Goal: Task Accomplishment & Management: Use online tool/utility

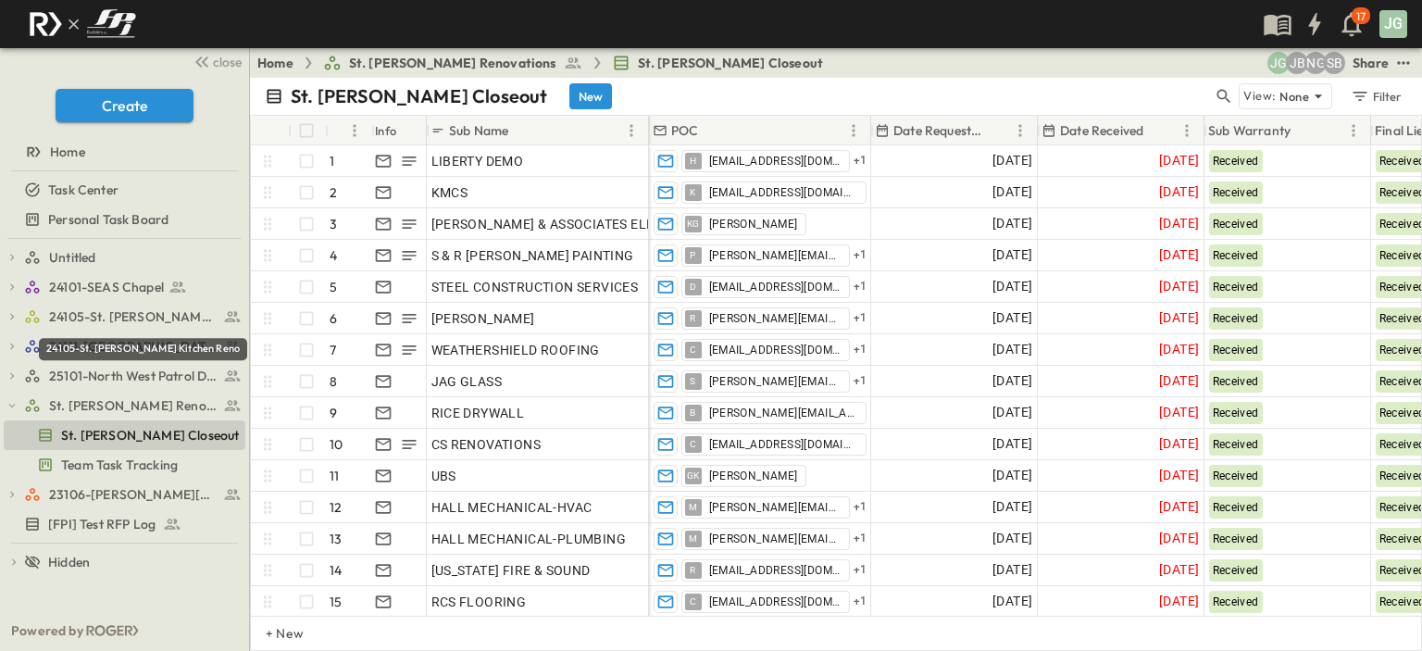
click at [103, 341] on div "24105-St. [PERSON_NAME] Kitchen Reno" at bounding box center [143, 349] width 208 height 22
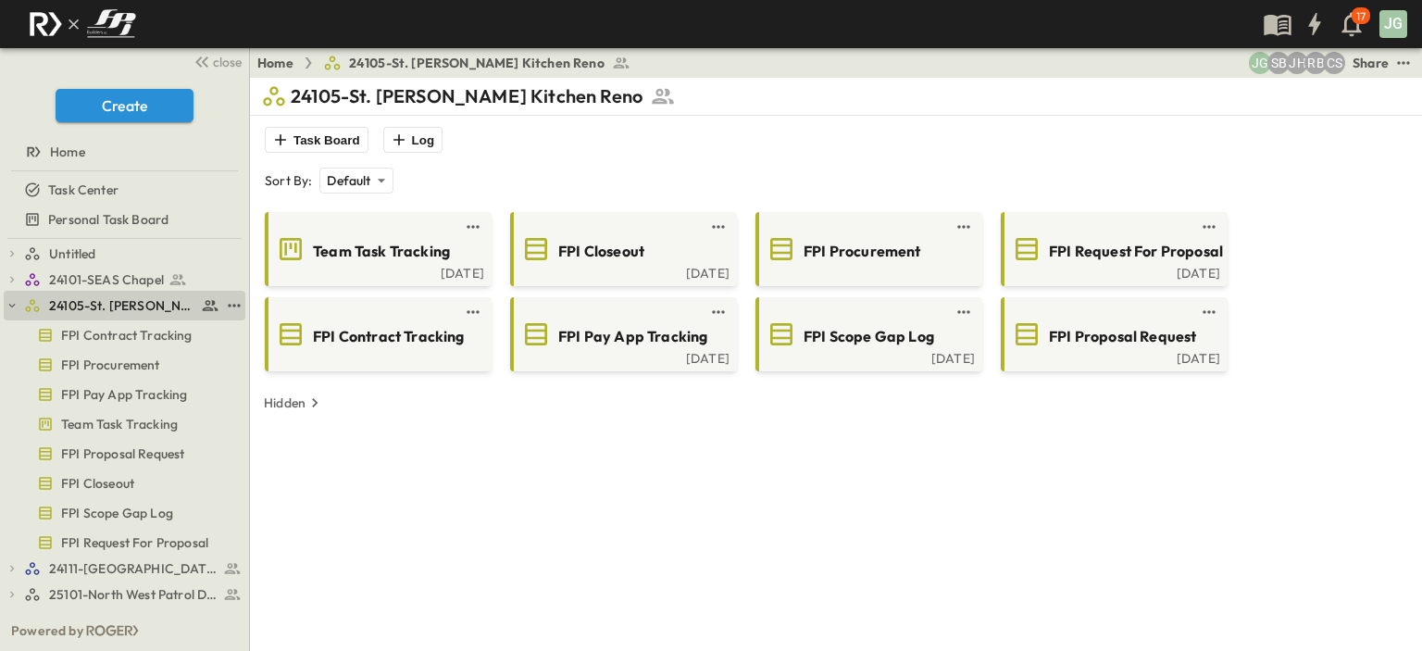
click at [94, 296] on span "24105-St. [PERSON_NAME] Kitchen Reno" at bounding box center [122, 305] width 147 height 19
click at [93, 556] on link "24111-[GEOGRAPHIC_DATA]" at bounding box center [121, 569] width 195 height 26
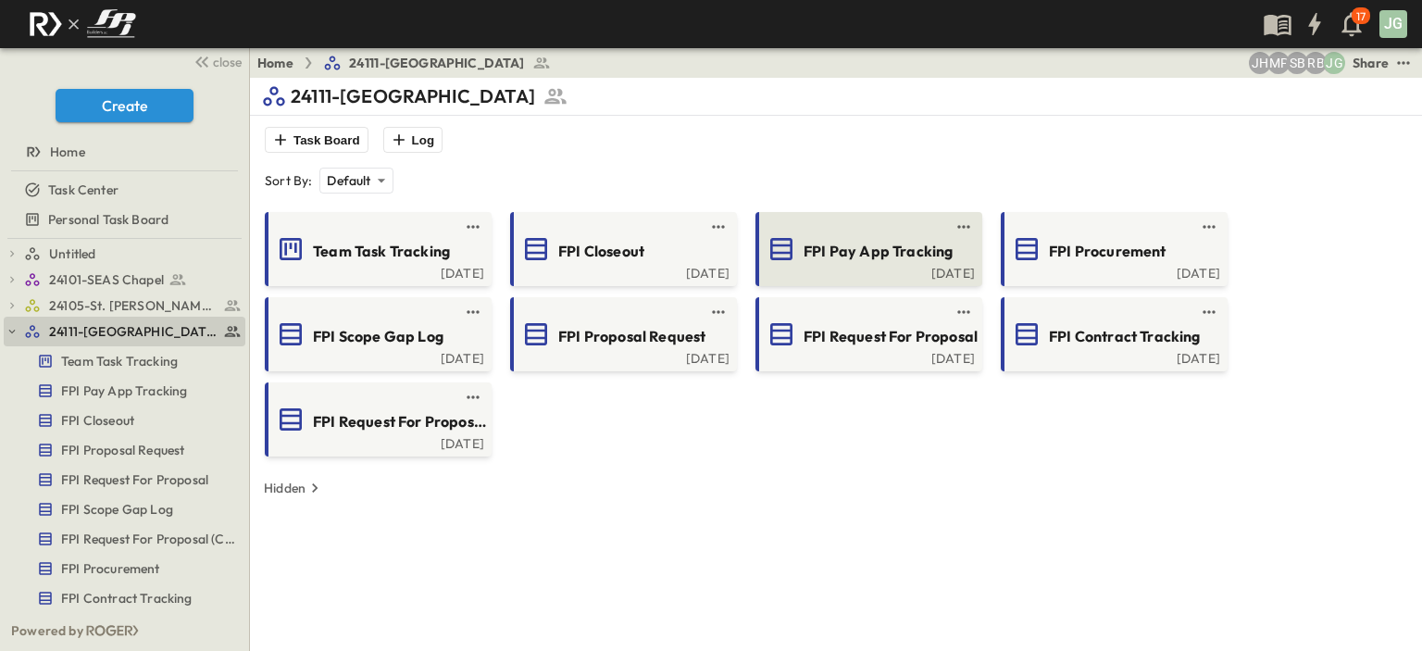
click at [919, 238] on div "FPI Pay App Tracking" at bounding box center [886, 249] width 164 height 25
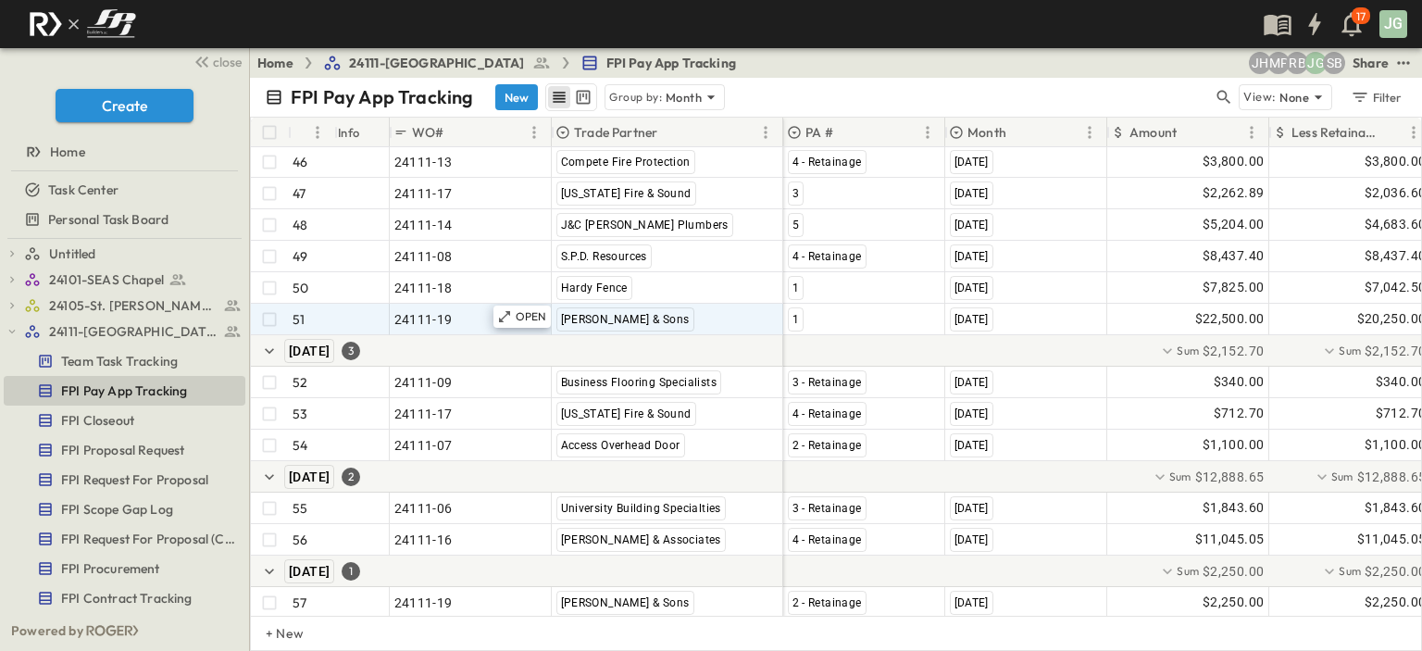
scroll to position [1623, 0]
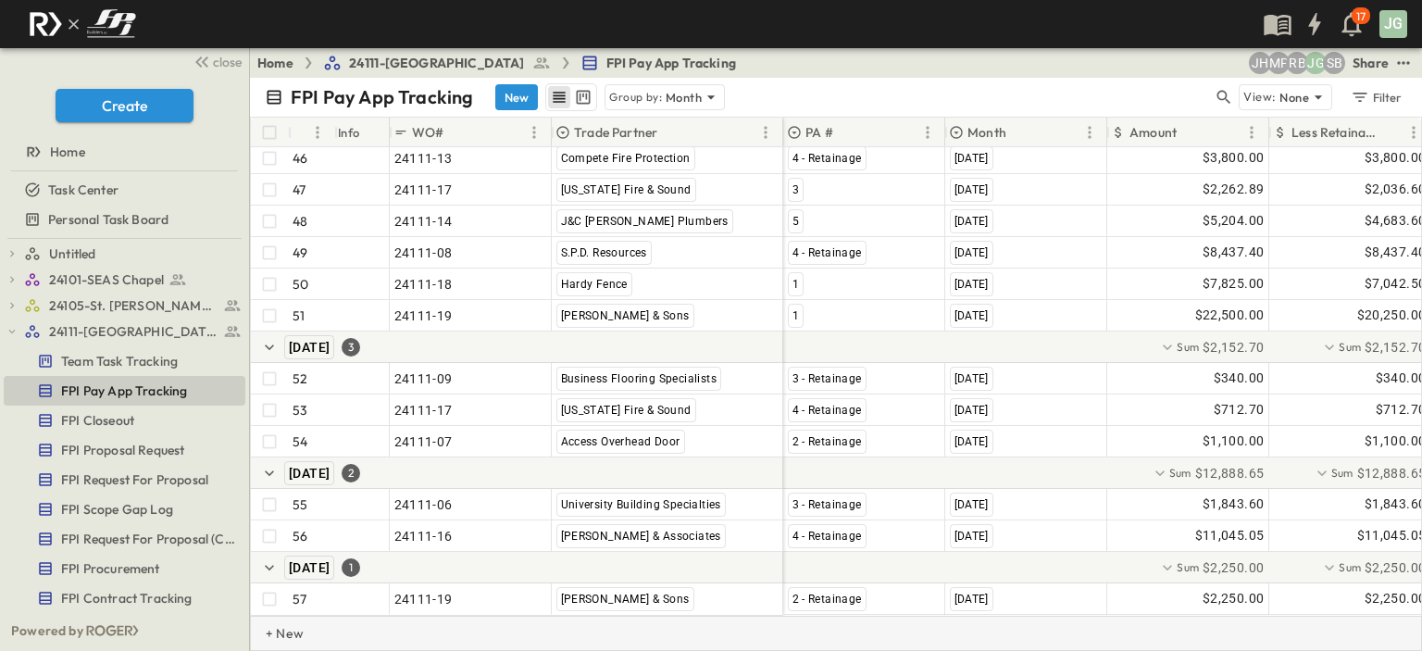
click at [277, 634] on p "+ New" at bounding box center [271, 633] width 11 height 19
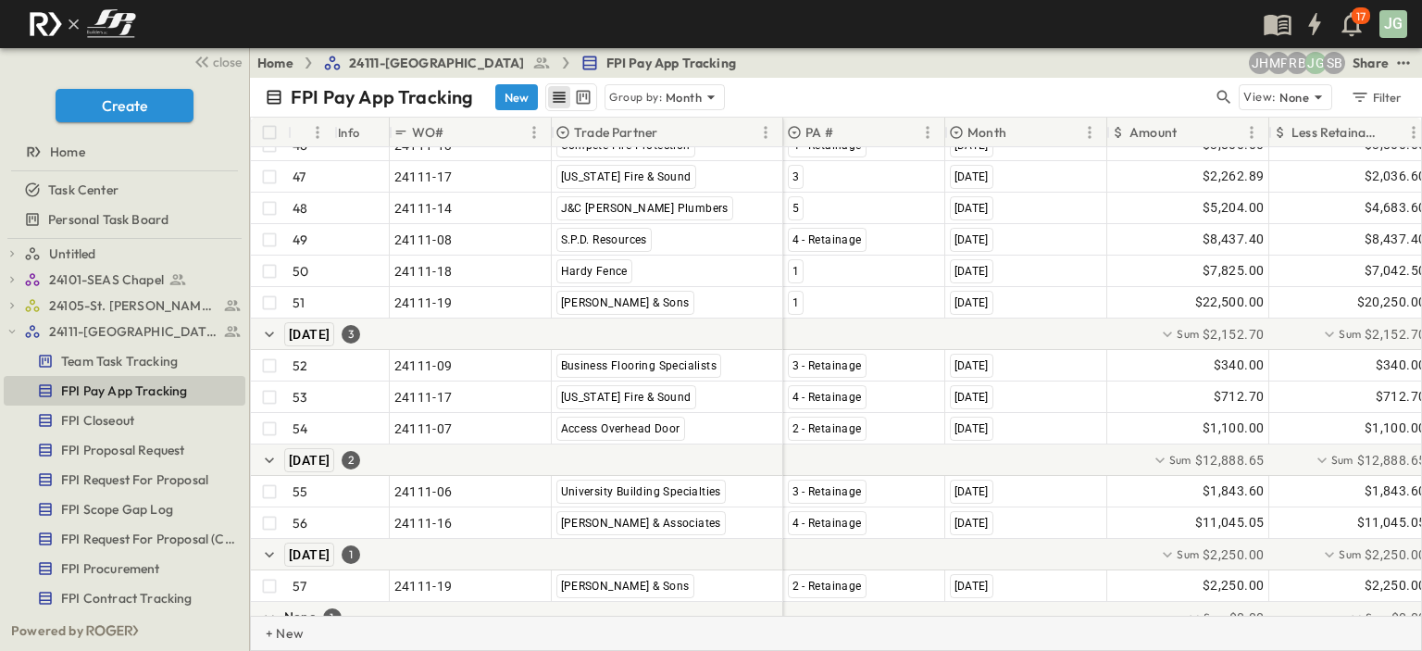
click at [272, 631] on p "+ New" at bounding box center [271, 633] width 11 height 19
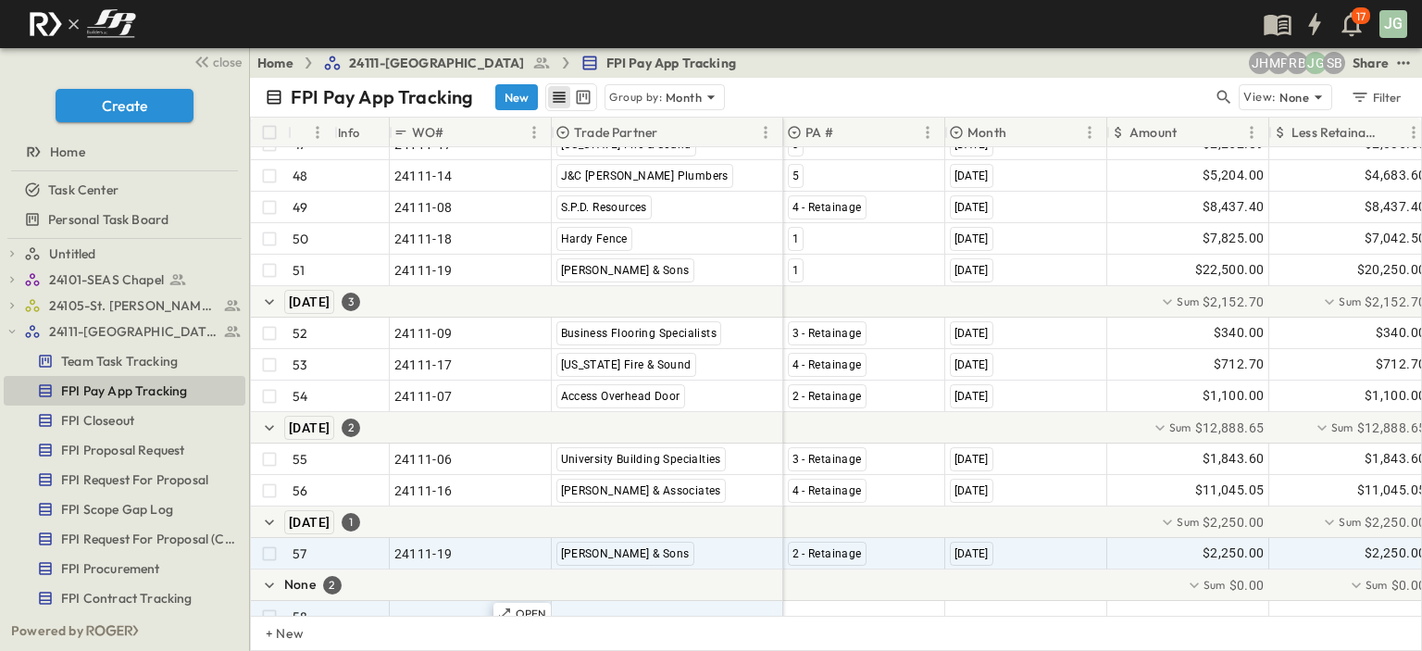
scroll to position [1719, 0]
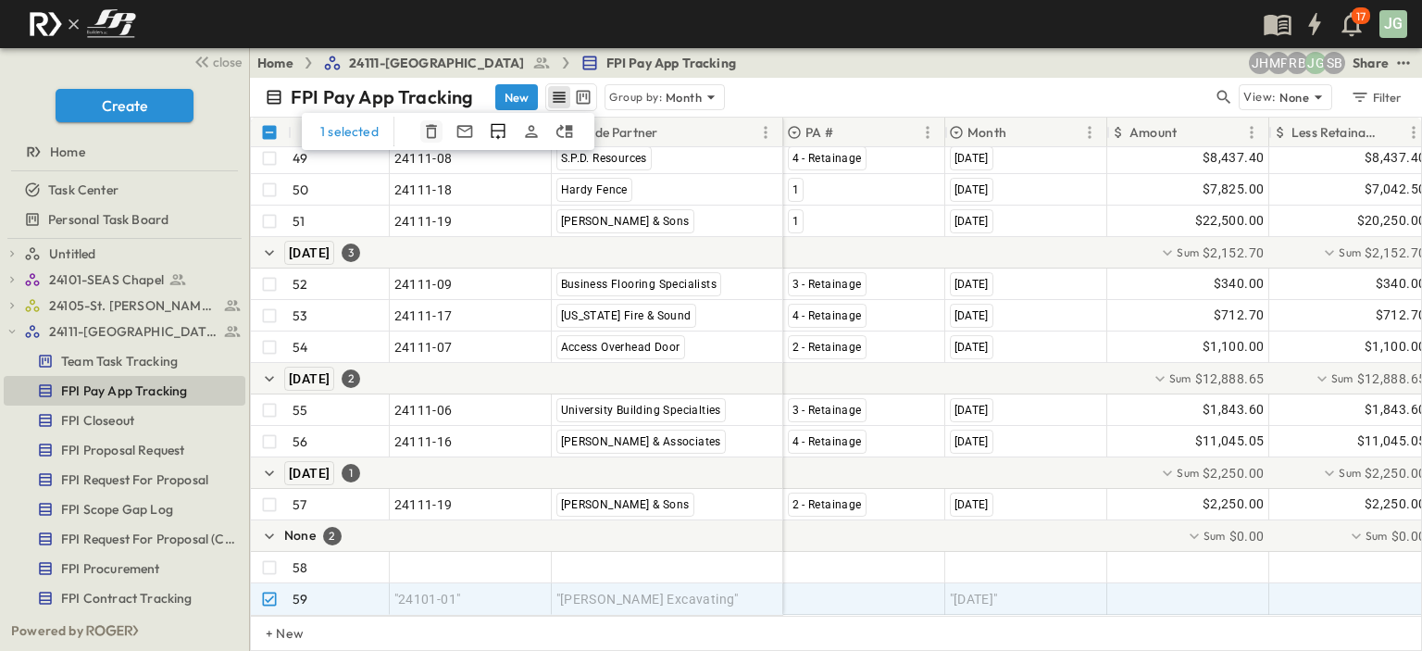
click at [423, 129] on icon "button" at bounding box center [431, 131] width 19 height 19
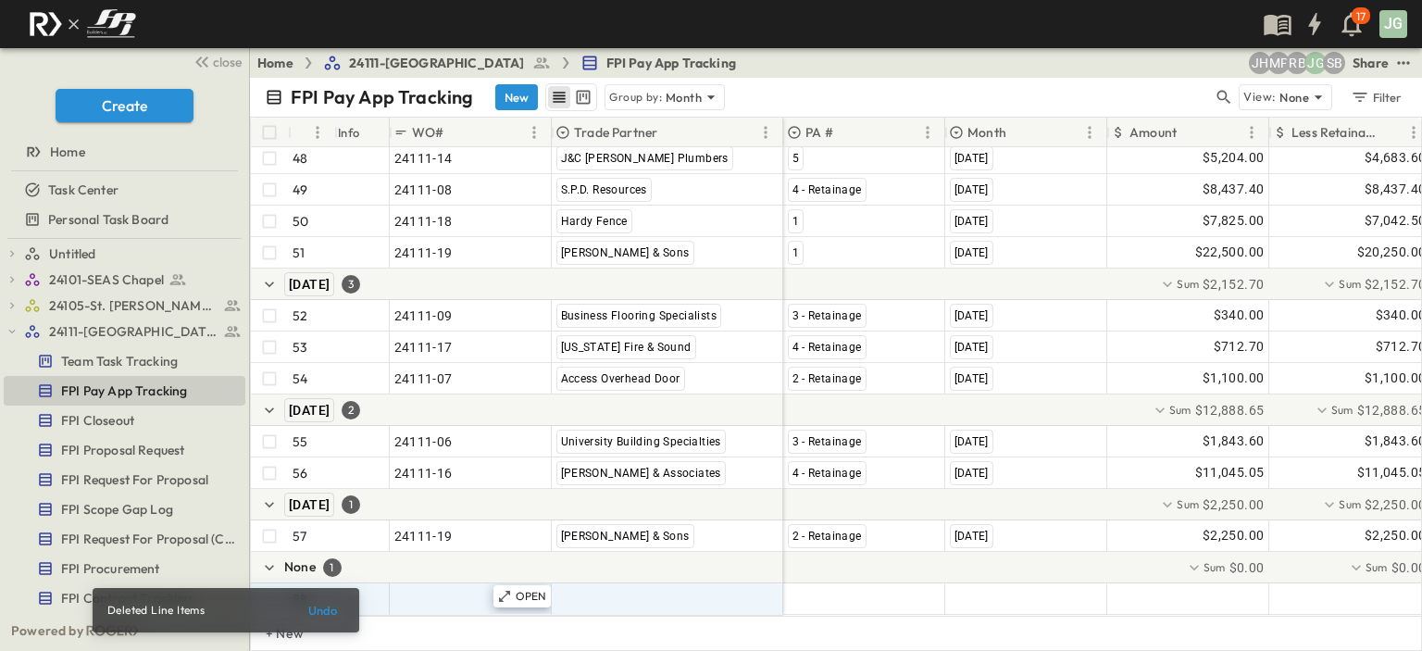
scroll to position [1686, 0]
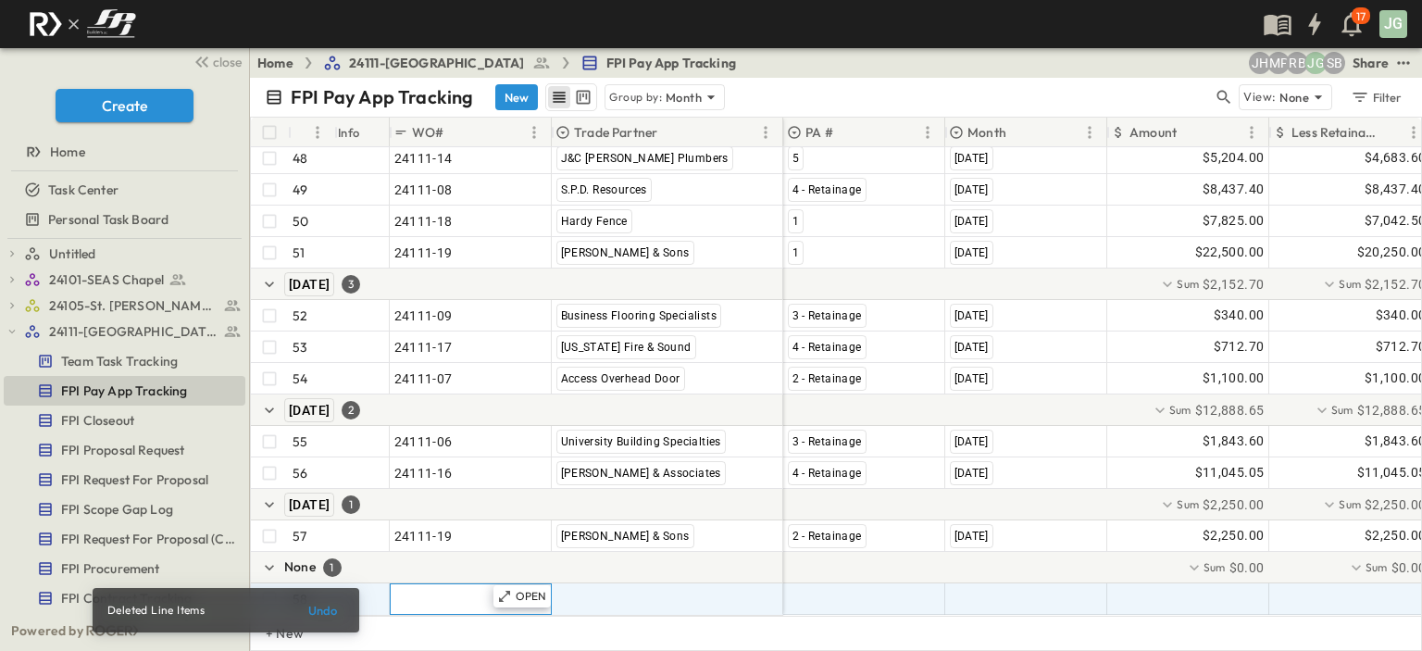
click at [405, 590] on span ""24101-01"" at bounding box center [427, 599] width 67 height 19
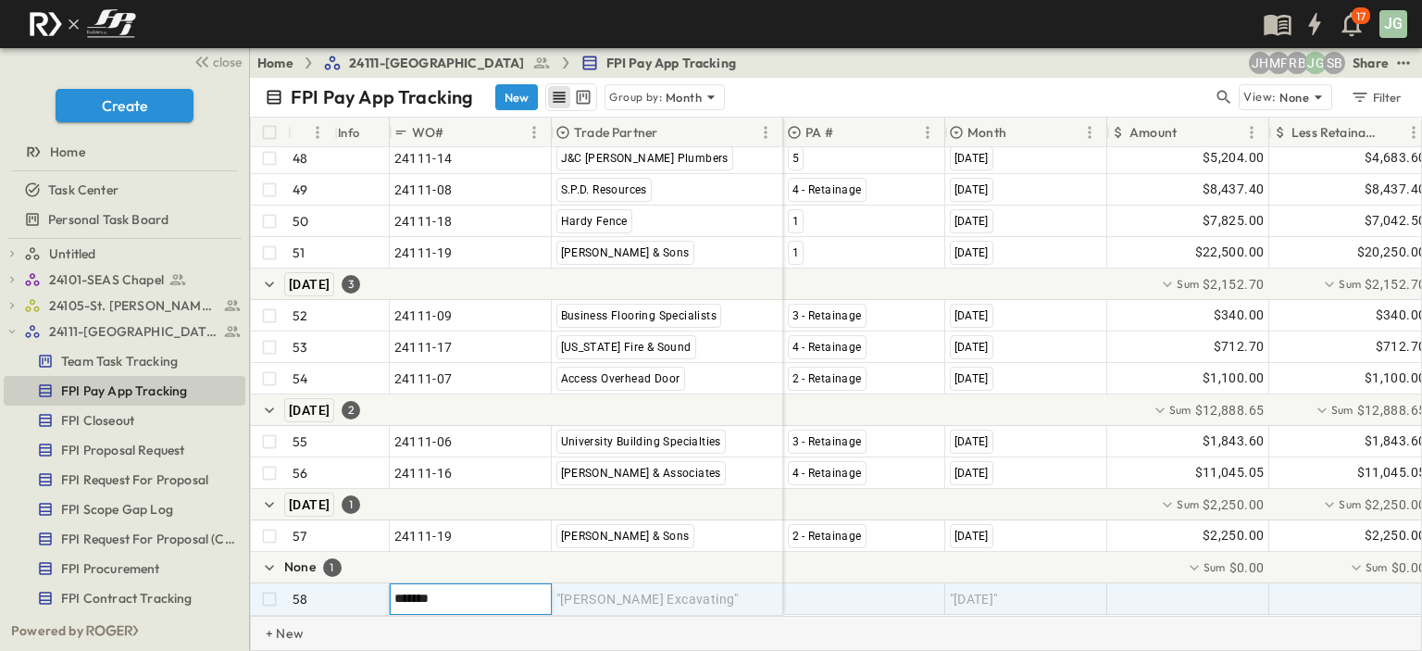
type input "********"
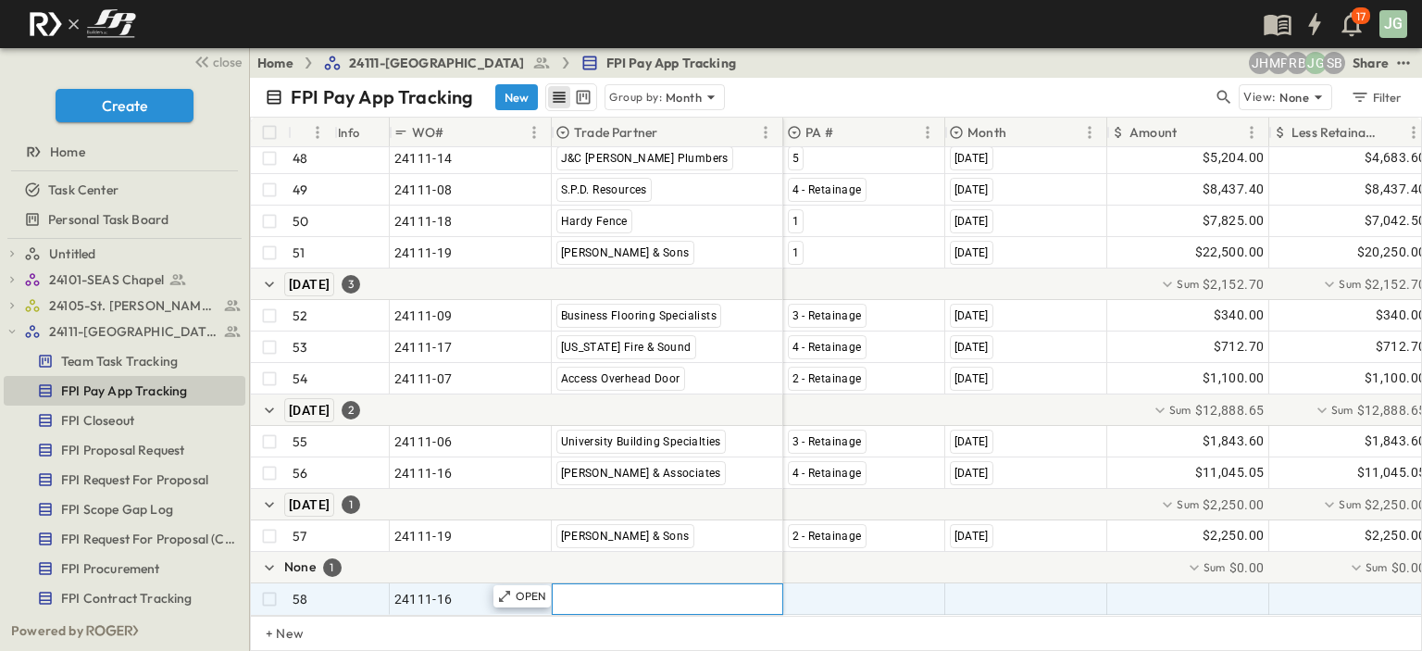
click at [569, 584] on div ""[PERSON_NAME] Excavating"" at bounding box center [668, 599] width 230 height 30
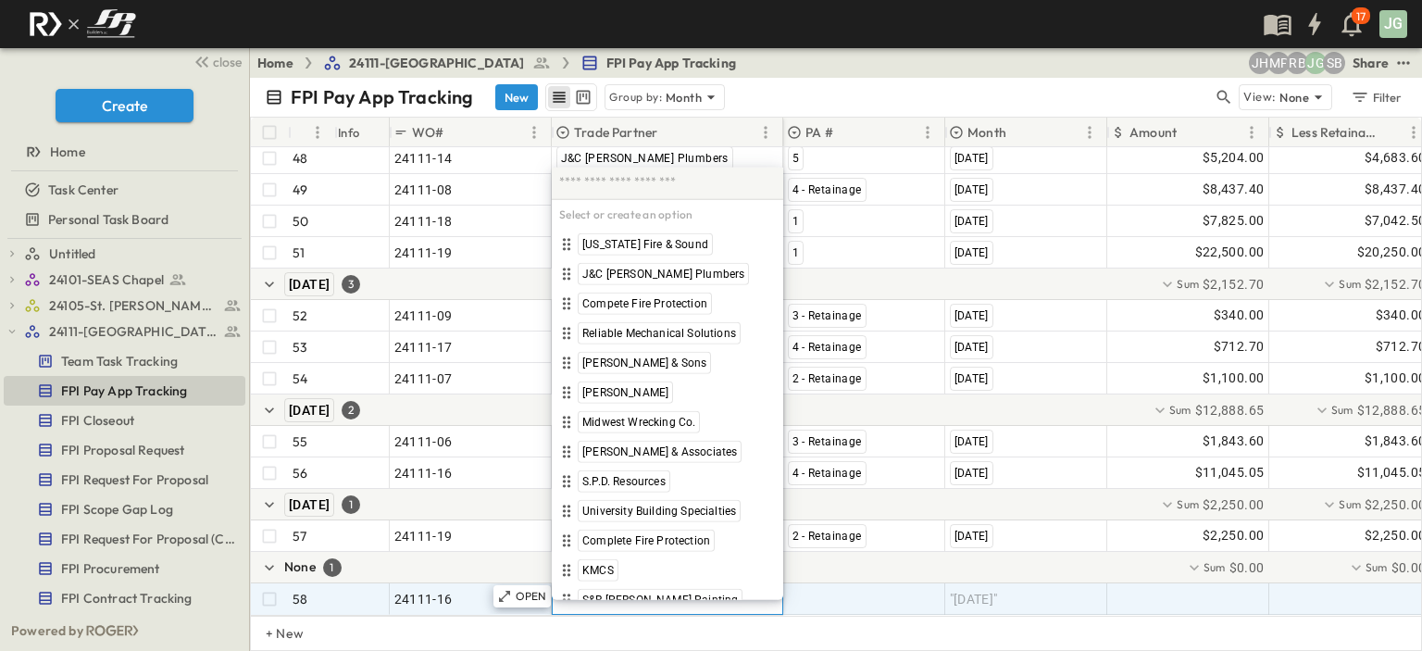
click at [591, 577] on span "KMCS" at bounding box center [597, 570] width 31 height 15
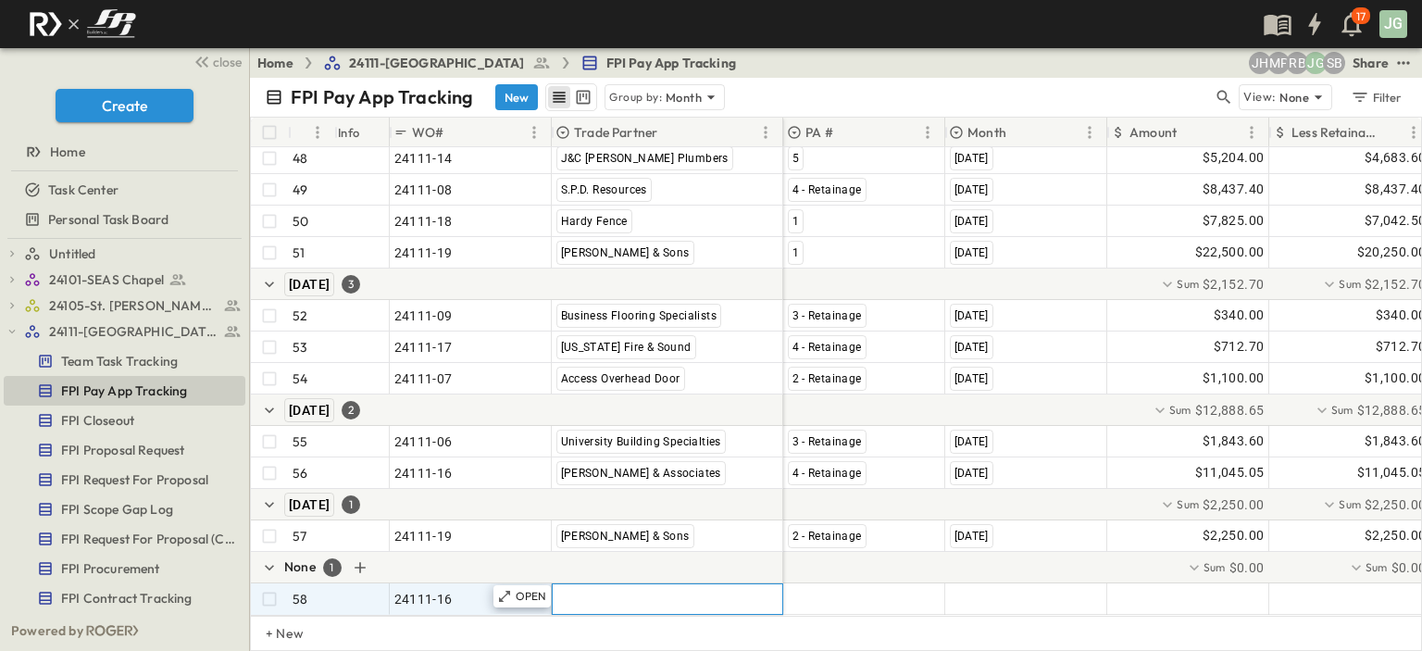
type input "*"
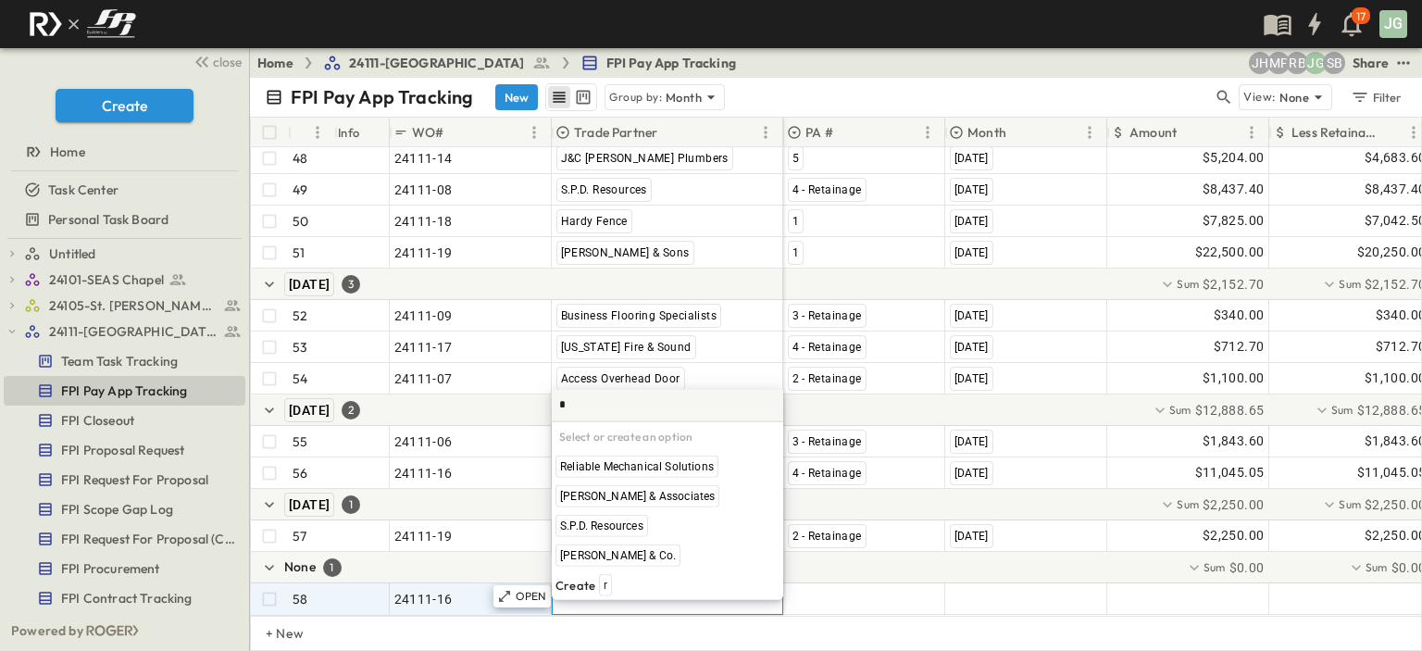
scroll to position [0, 0]
drag, startPoint x: 613, startPoint y: 492, endPoint x: 732, endPoint y: 618, distance: 173.6
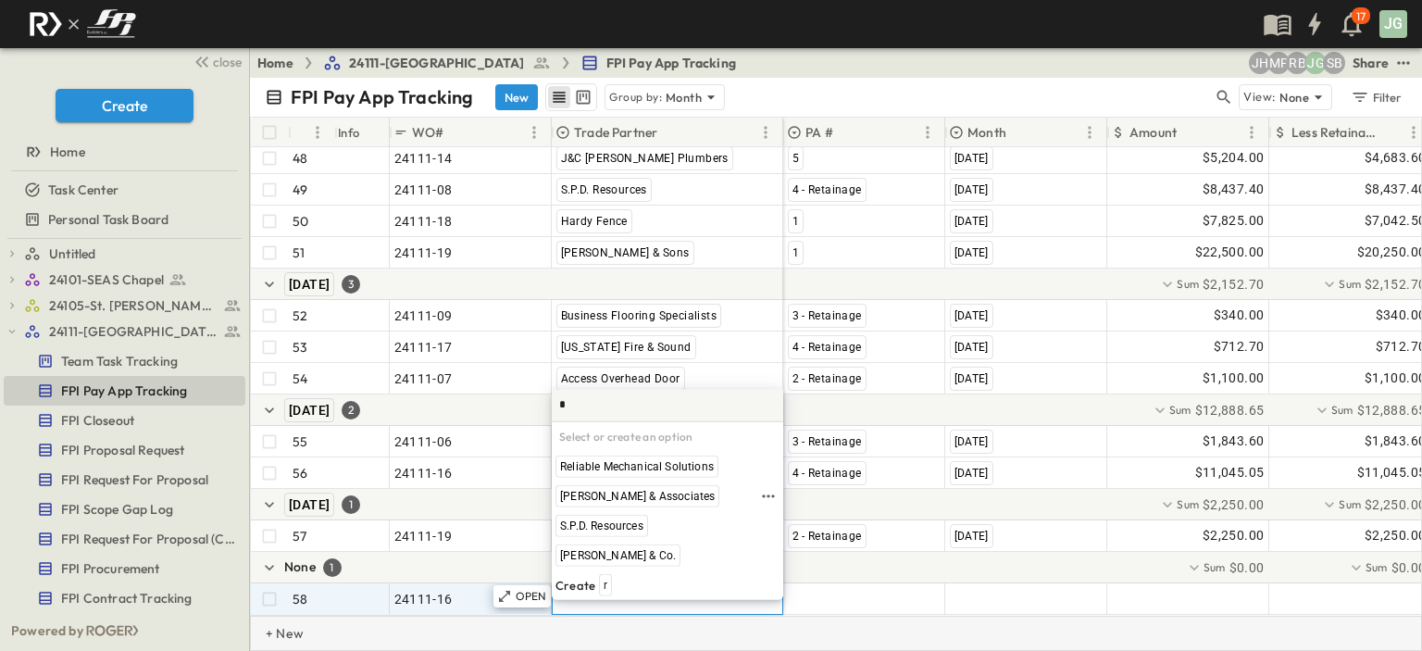
click at [613, 493] on span "[PERSON_NAME] & Associates" at bounding box center [637, 496] width 155 height 15
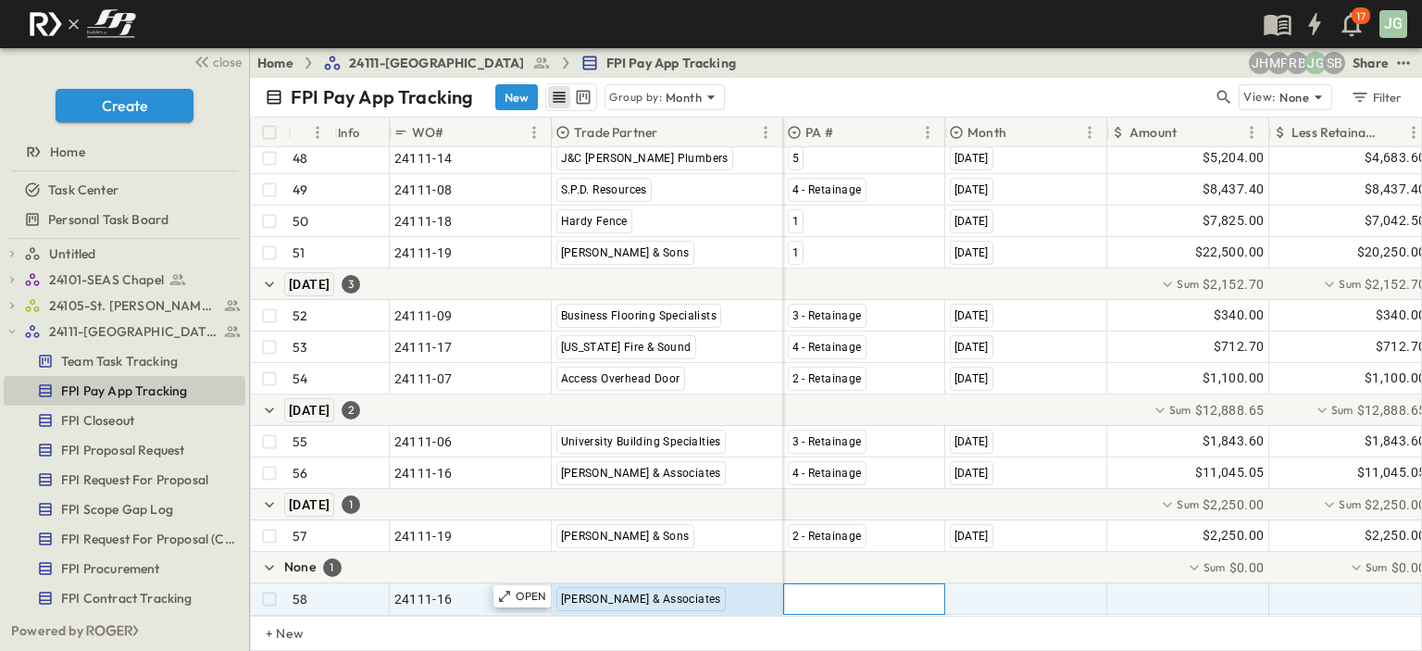
click at [816, 586] on div at bounding box center [864, 599] width 160 height 30
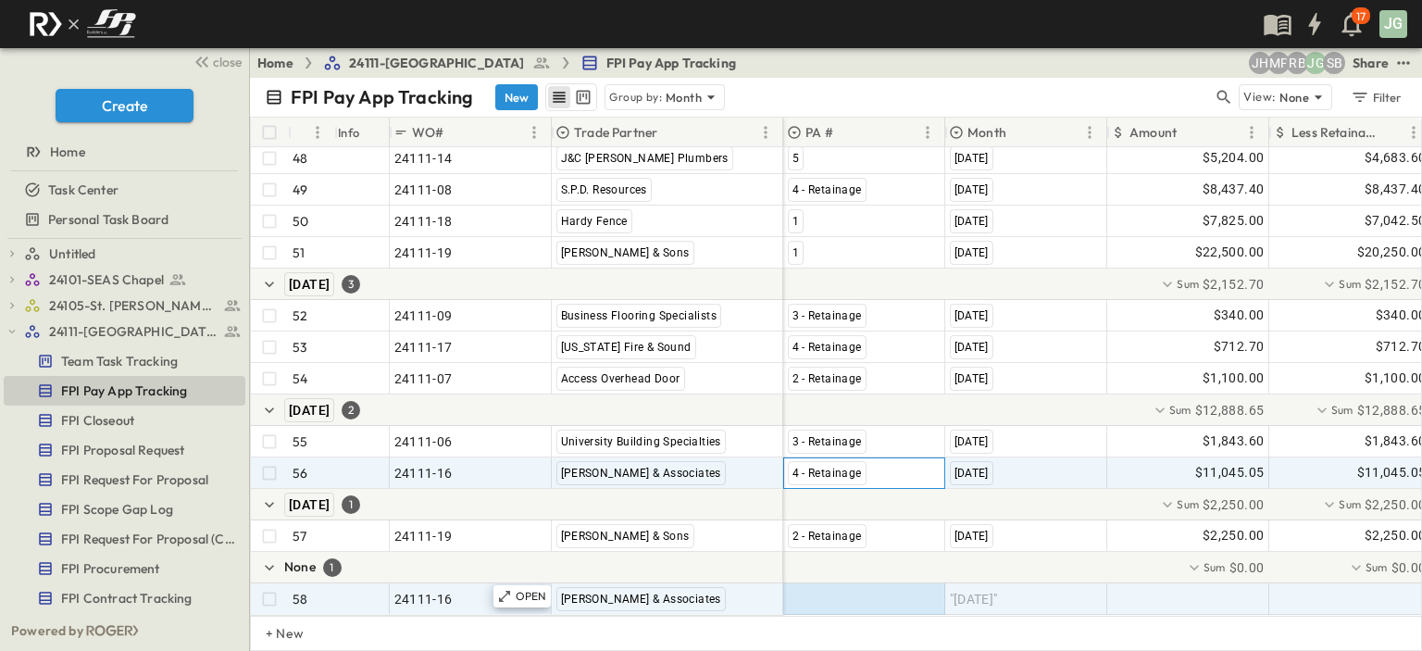
click at [801, 467] on span "4 - Retainage" at bounding box center [827, 473] width 69 height 13
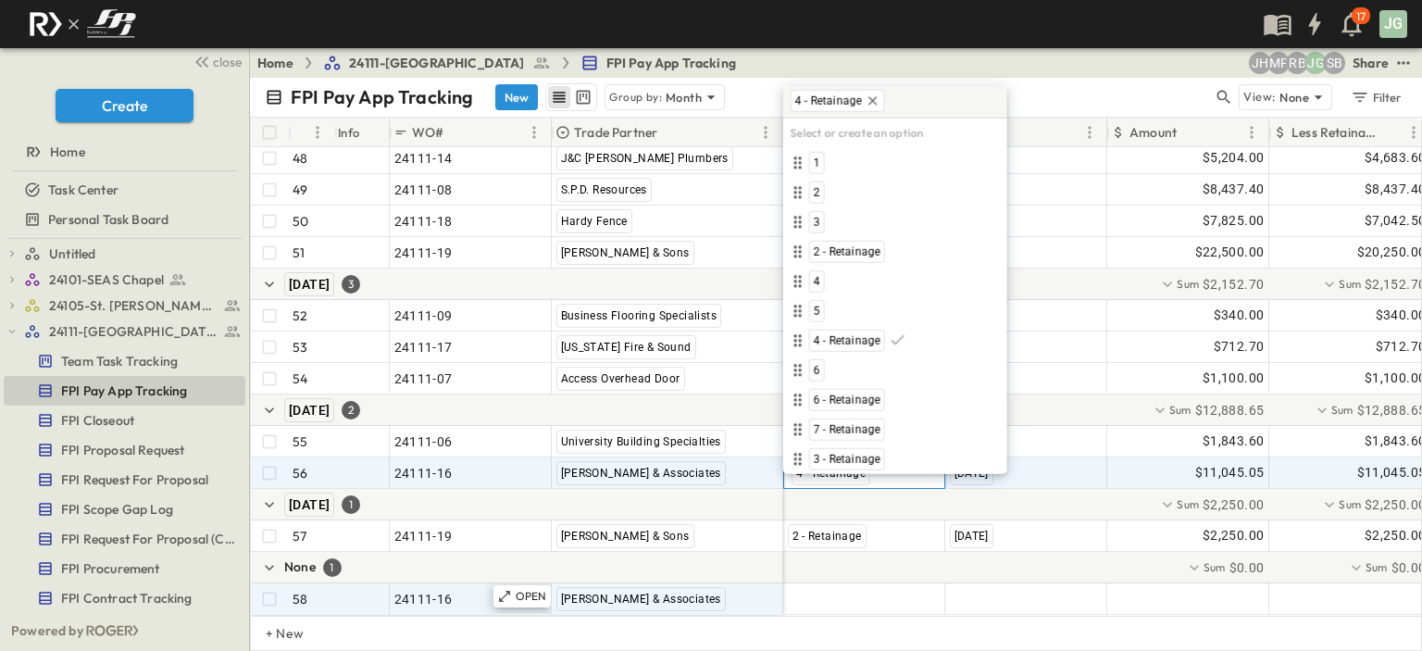
drag, startPoint x: 1047, startPoint y: 92, endPoint x: 1042, endPoint y: 111, distance: 20.2
click at [1048, 92] on div "FPI Pay App Tracking New Group by: Month" at bounding box center [739, 97] width 948 height 28
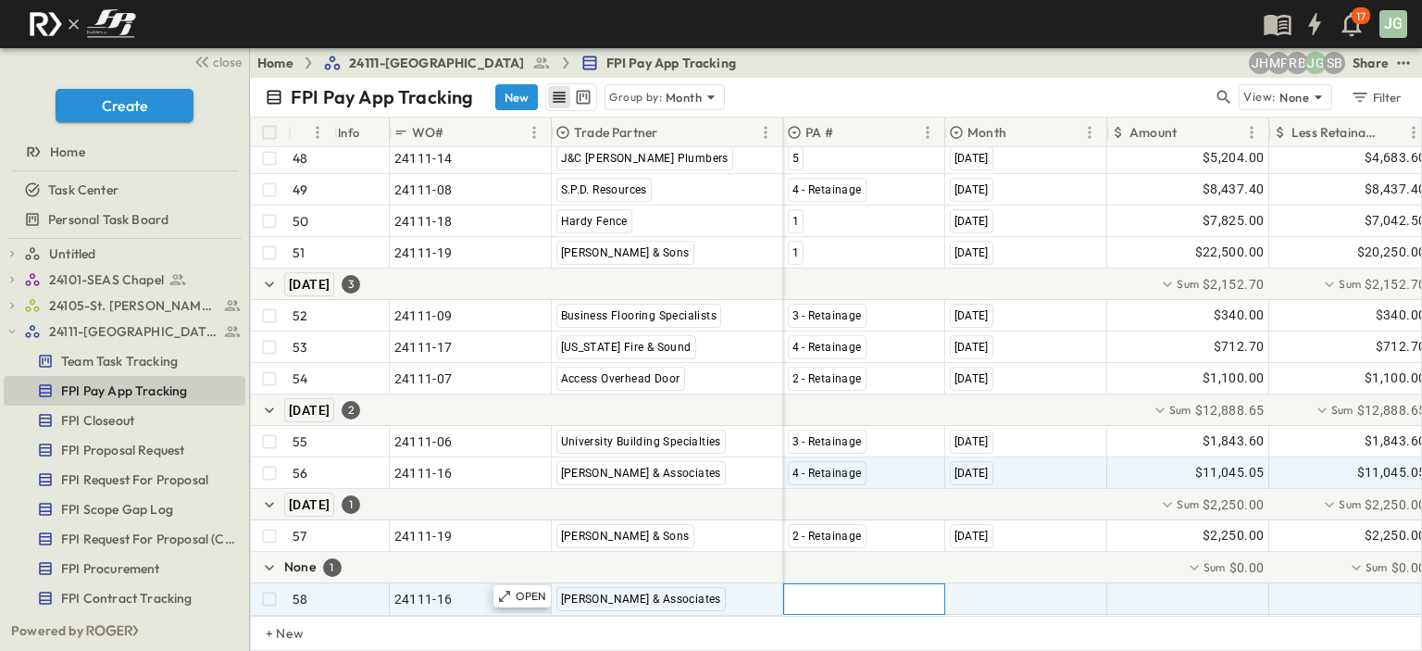
click at [809, 589] on div at bounding box center [864, 599] width 160 height 30
click at [807, 585] on div at bounding box center [863, 598] width 159 height 29
click at [807, 584] on div at bounding box center [863, 598] width 159 height 29
click at [816, 584] on div at bounding box center [863, 598] width 159 height 29
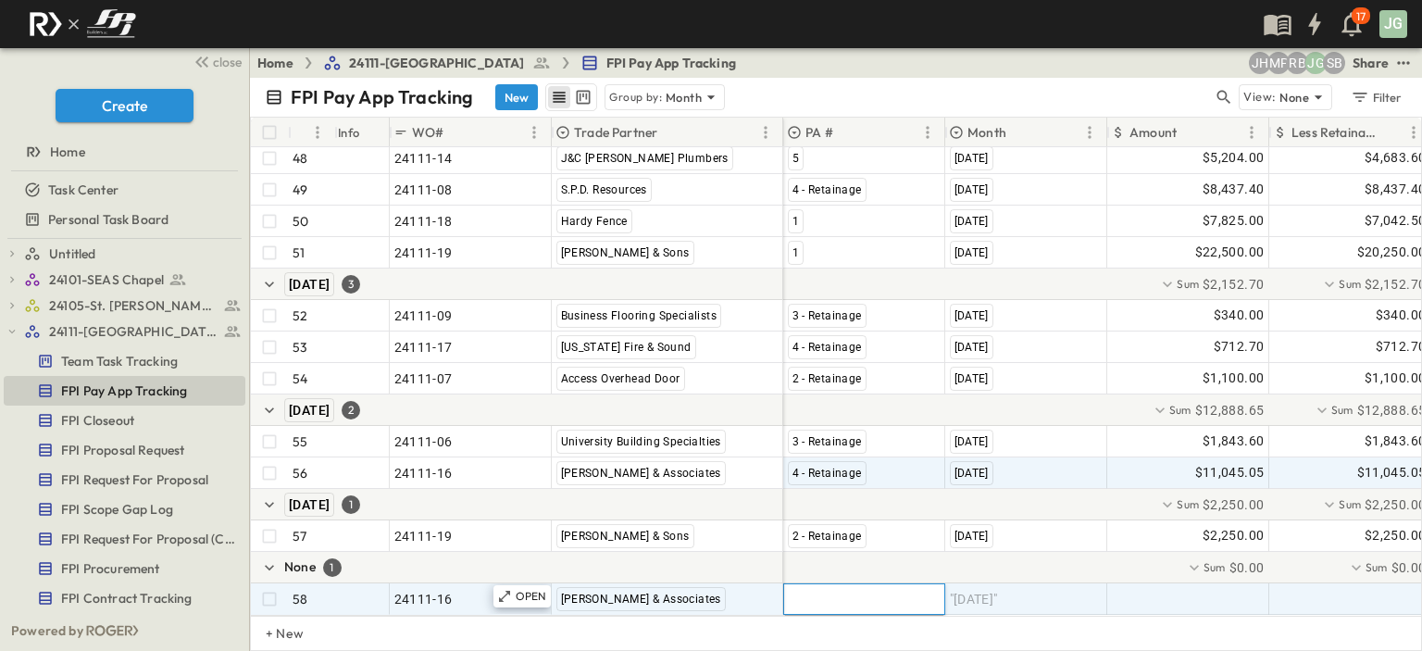
click at [816, 584] on div at bounding box center [863, 598] width 159 height 29
click at [808, 594] on div at bounding box center [863, 598] width 159 height 29
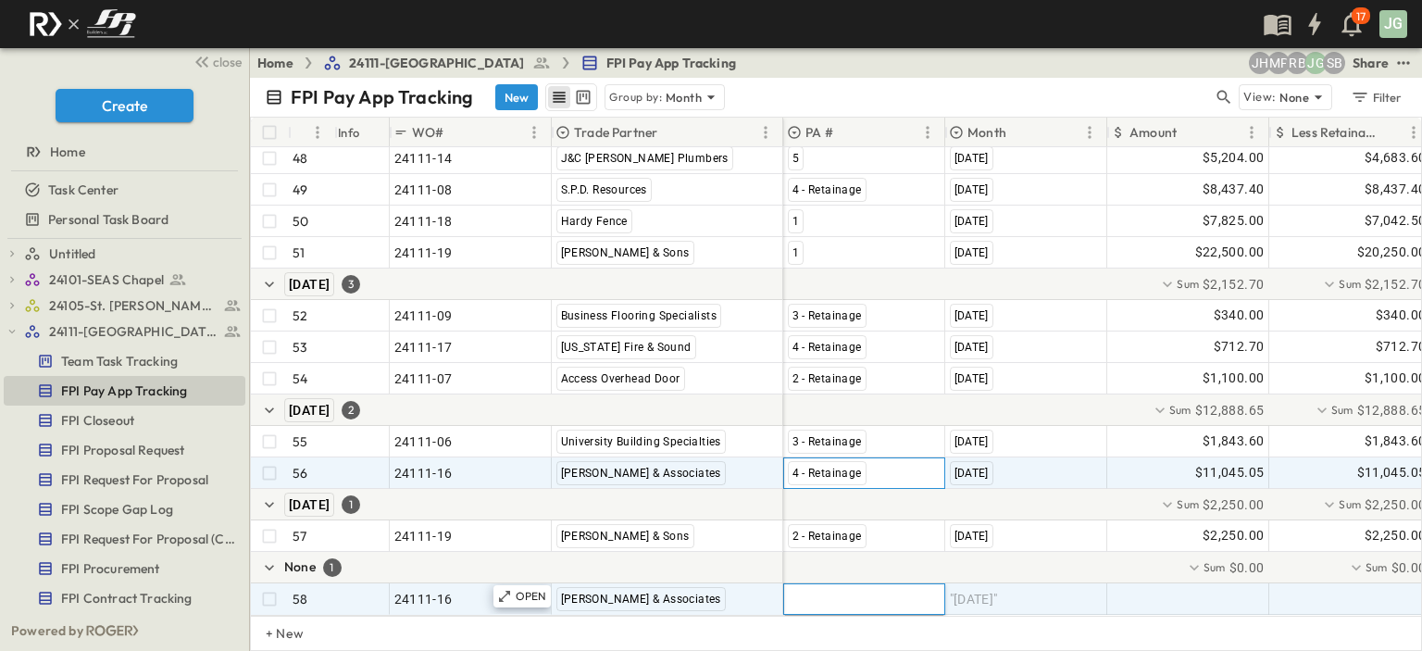
click at [825, 467] on span "4 - Retainage" at bounding box center [827, 473] width 69 height 13
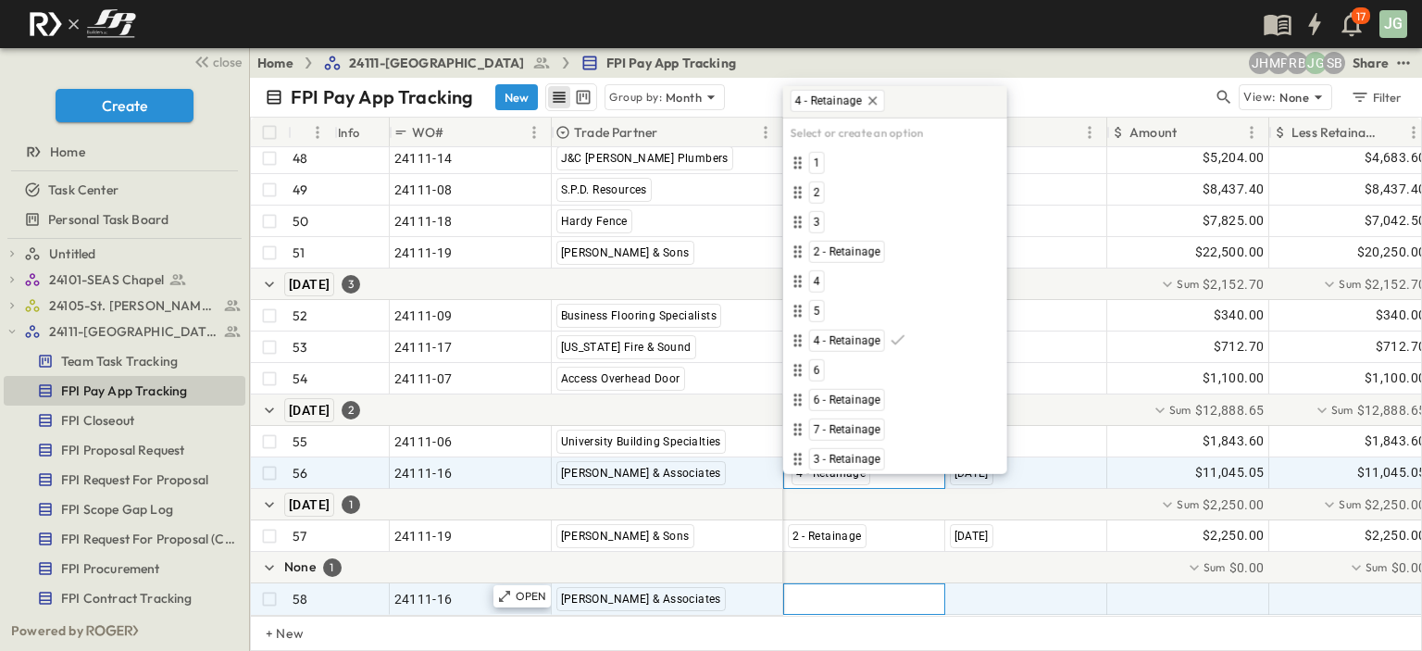
click at [854, 584] on div at bounding box center [864, 599] width 160 height 30
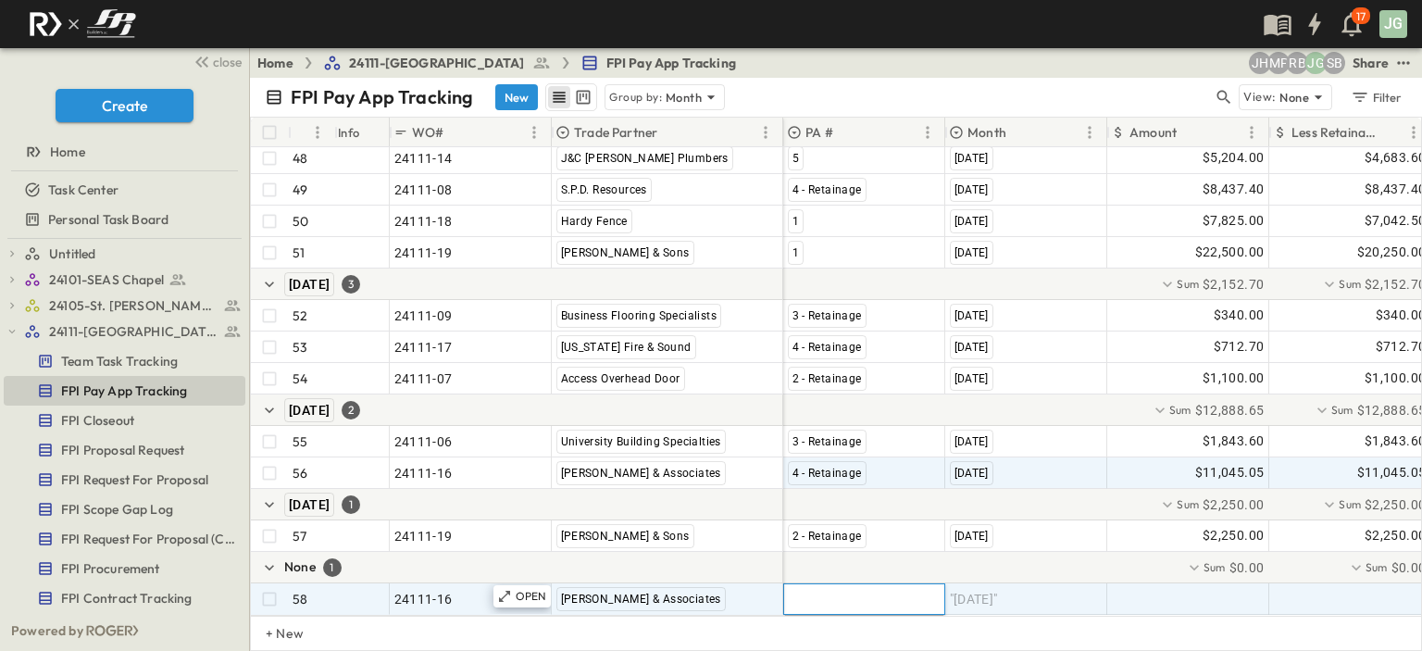
type input "*"
click at [805, 553] on div "4" at bounding box center [853, 555] width 132 height 22
click at [985, 590] on span ""[DATE]"" at bounding box center [974, 599] width 48 height 19
type input "**********"
click at [1205, 591] on div at bounding box center [1188, 599] width 160 height 30
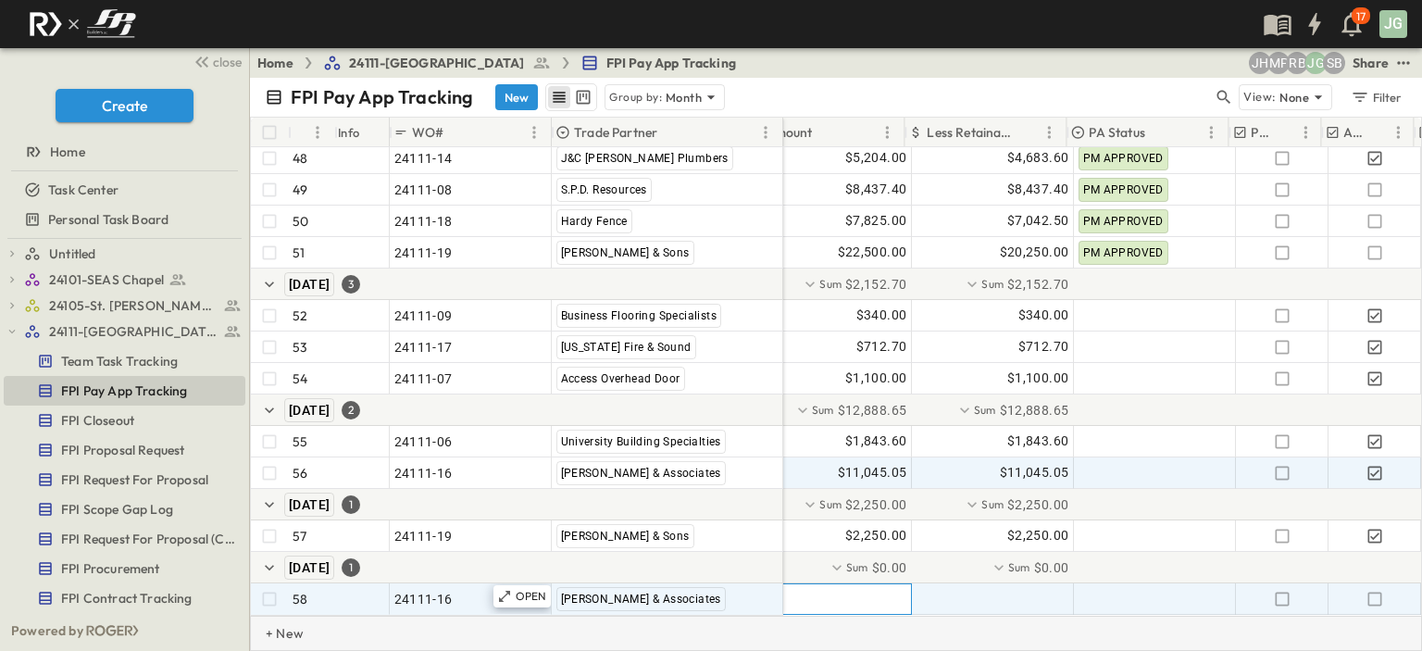
scroll to position [1686, 330]
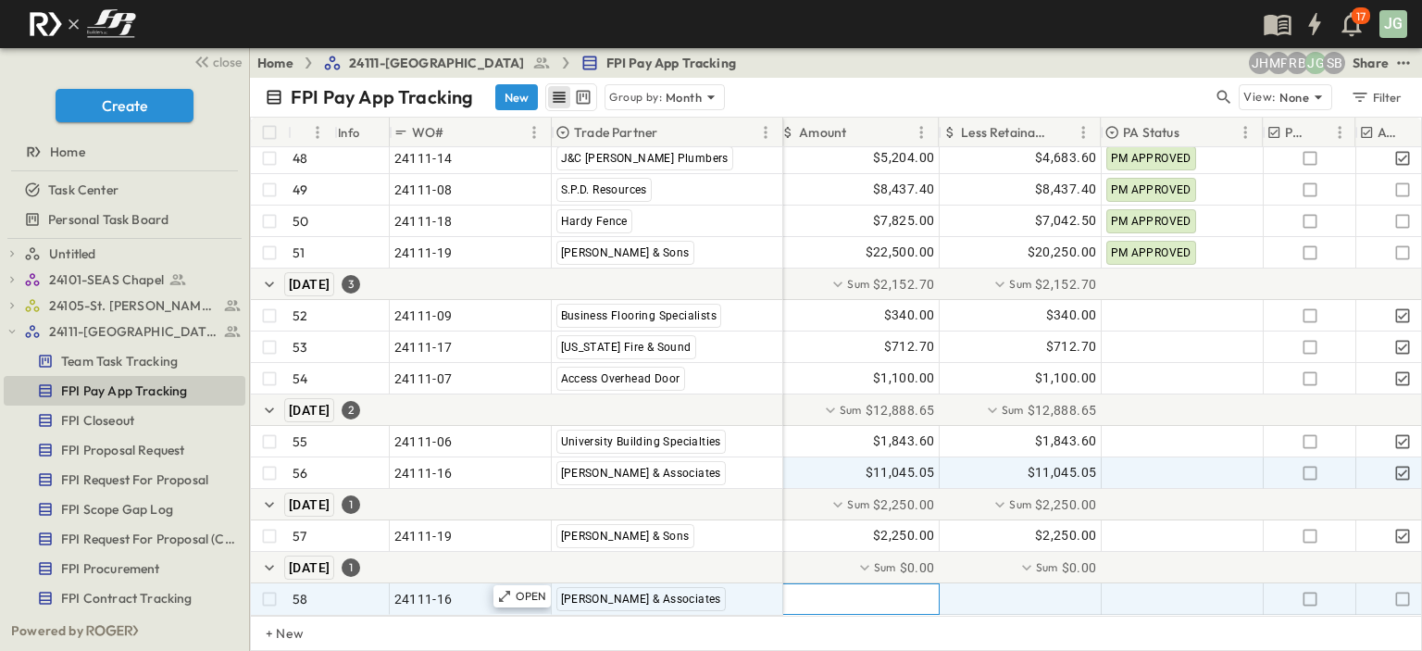
click at [889, 594] on div at bounding box center [859, 599] width 160 height 30
click at [889, 593] on input "text" at bounding box center [862, 598] width 137 height 19
type input "*******"
click at [984, 587] on div at bounding box center [1021, 599] width 160 height 30
type input "****"
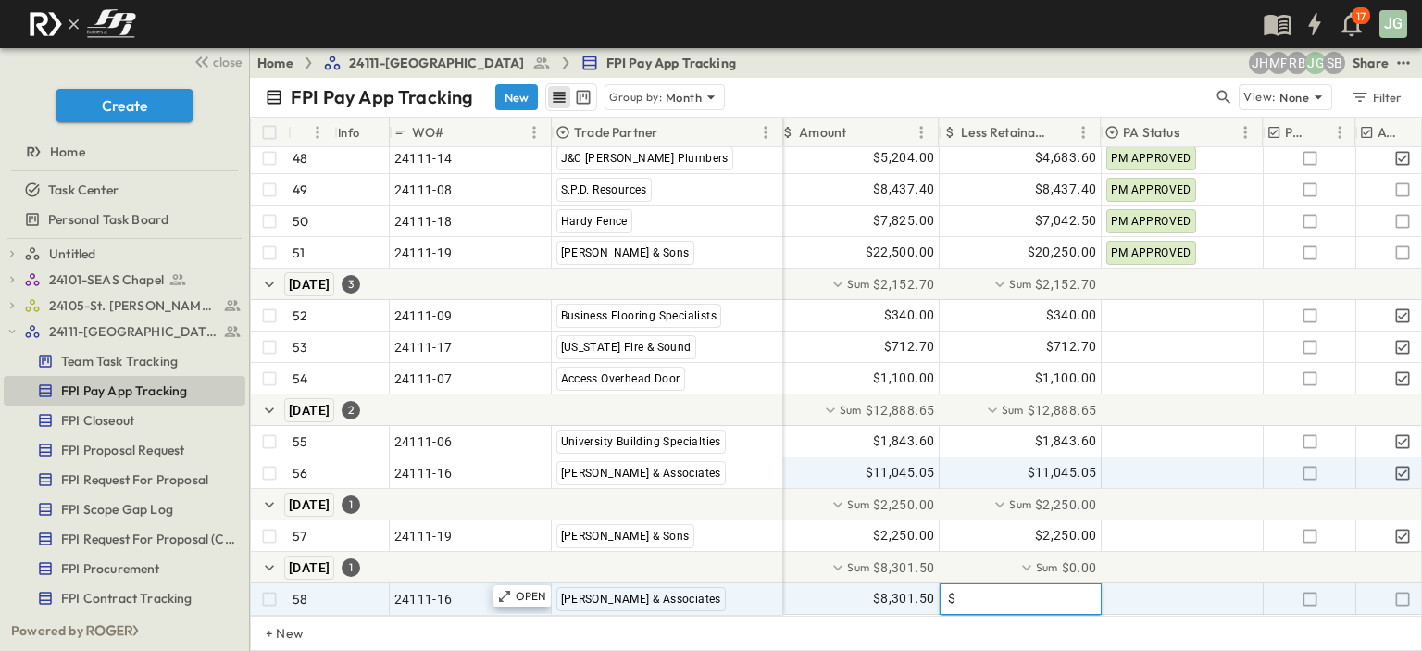
click at [984, 589] on input "text" at bounding box center [1024, 598] width 137 height 19
type input "*******"
click at [1163, 584] on div at bounding box center [1183, 599] width 160 height 30
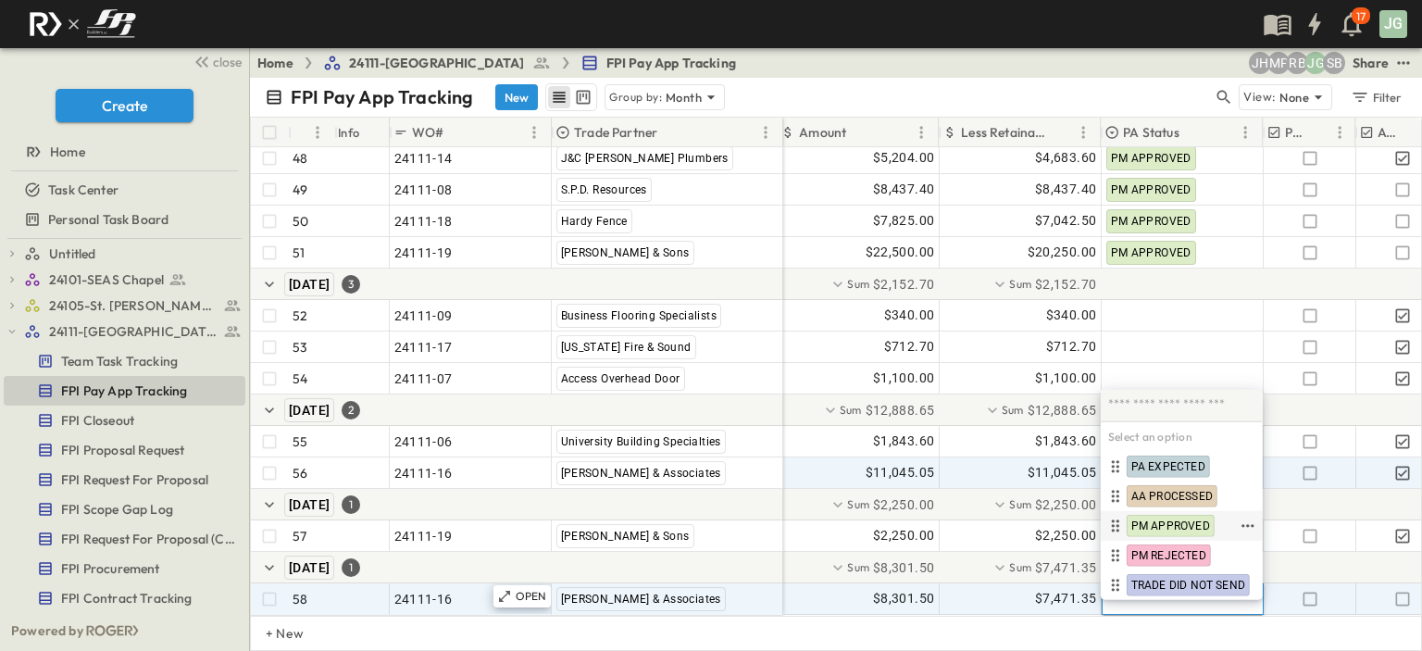
click at [1182, 522] on span "PM APPROVED" at bounding box center [1171, 526] width 79 height 15
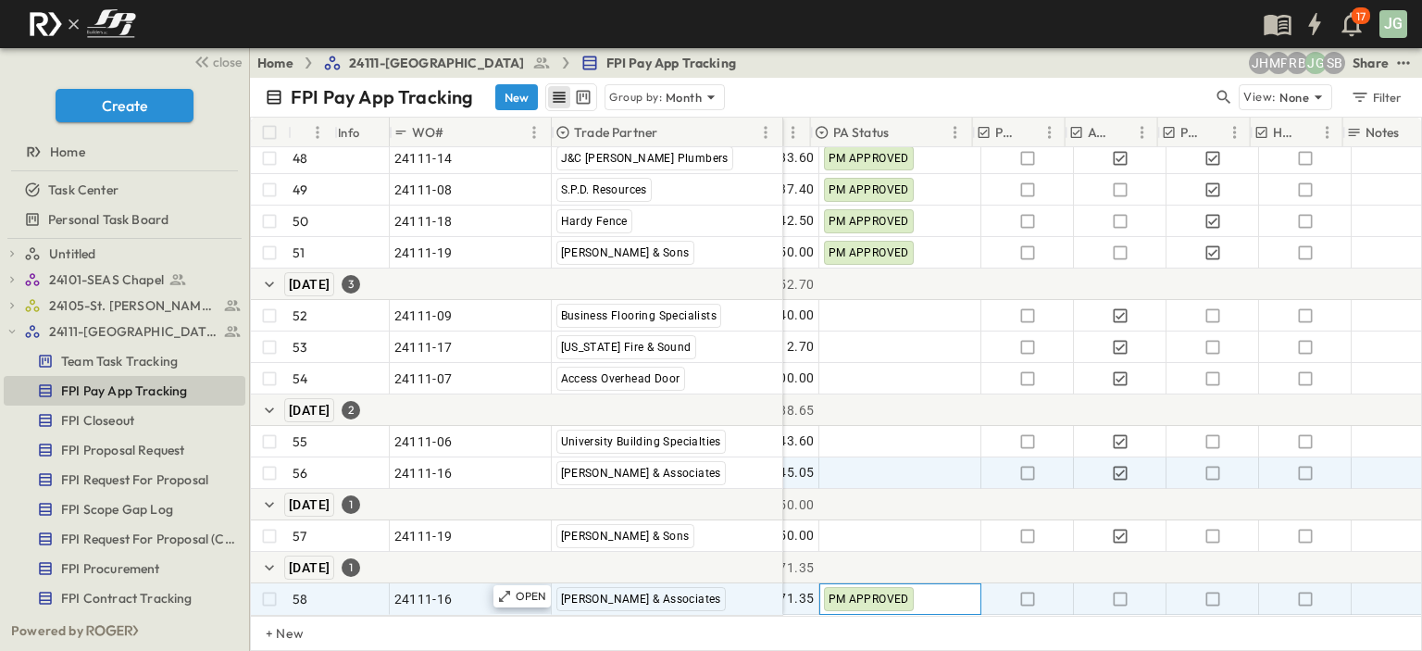
scroll to position [1686, 624]
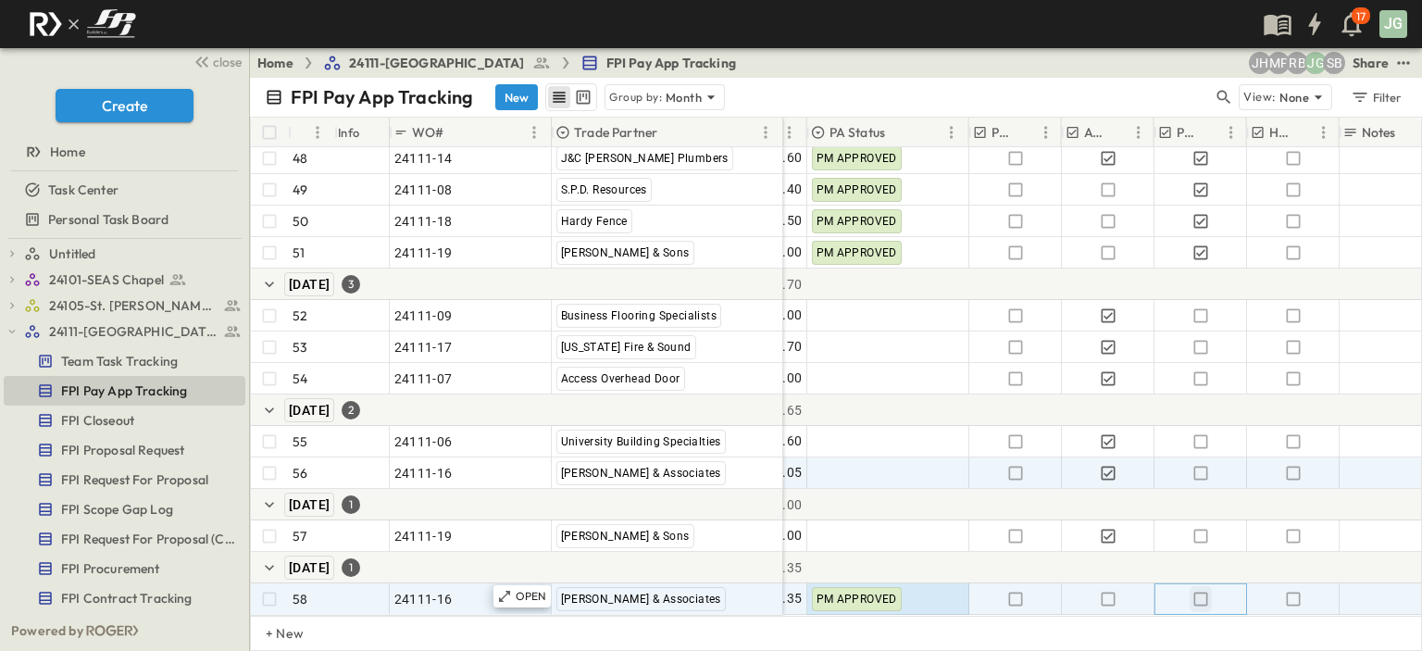
click at [1200, 590] on icon "button" at bounding box center [1201, 599] width 19 height 19
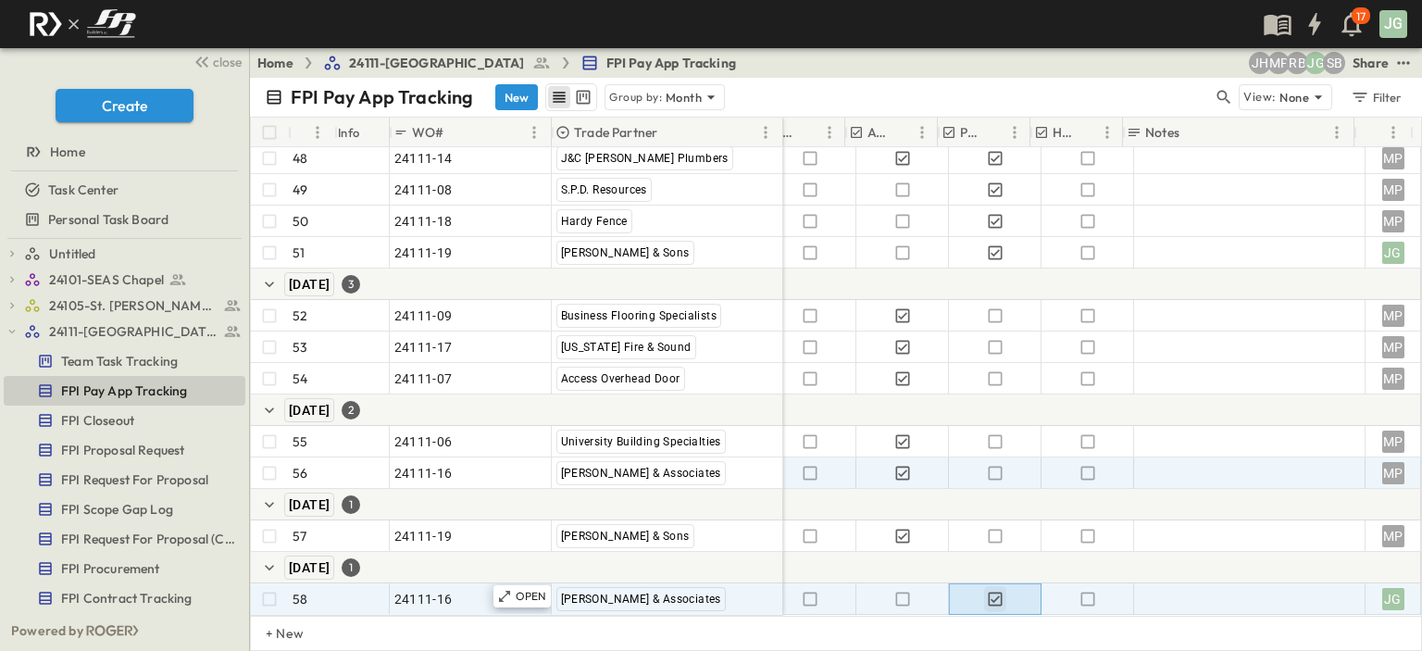
scroll to position [1686, 843]
click at [1192, 591] on div at bounding box center [1250, 599] width 222 height 26
click at [1289, 581] on textarea "**********" at bounding box center [1237, 585] width 216 height 19
type textarea "**********"
click at [1235, 552] on div at bounding box center [688, 567] width 1468 height 31
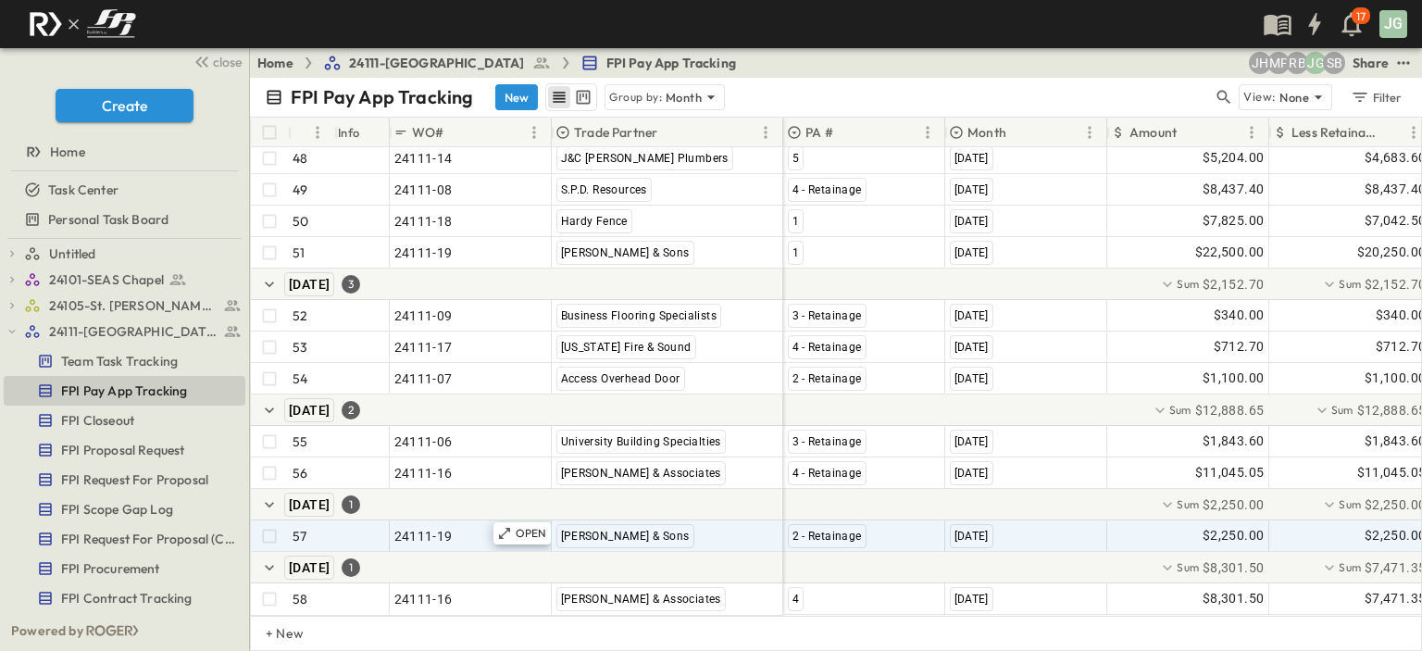
scroll to position [1686, 0]
